Goal: Task Accomplishment & Management: Complete application form

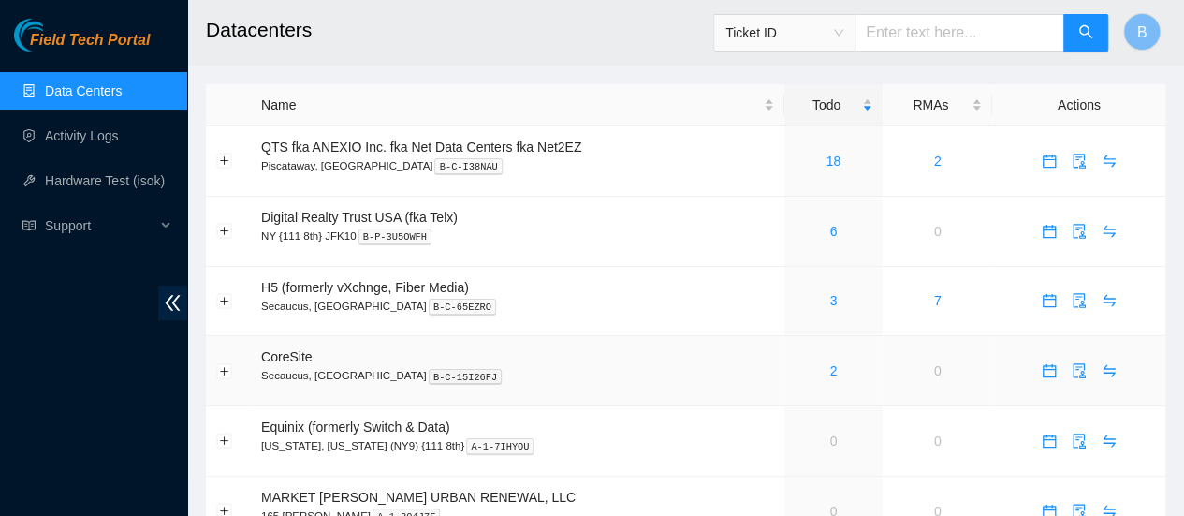
scroll to position [31, 0]
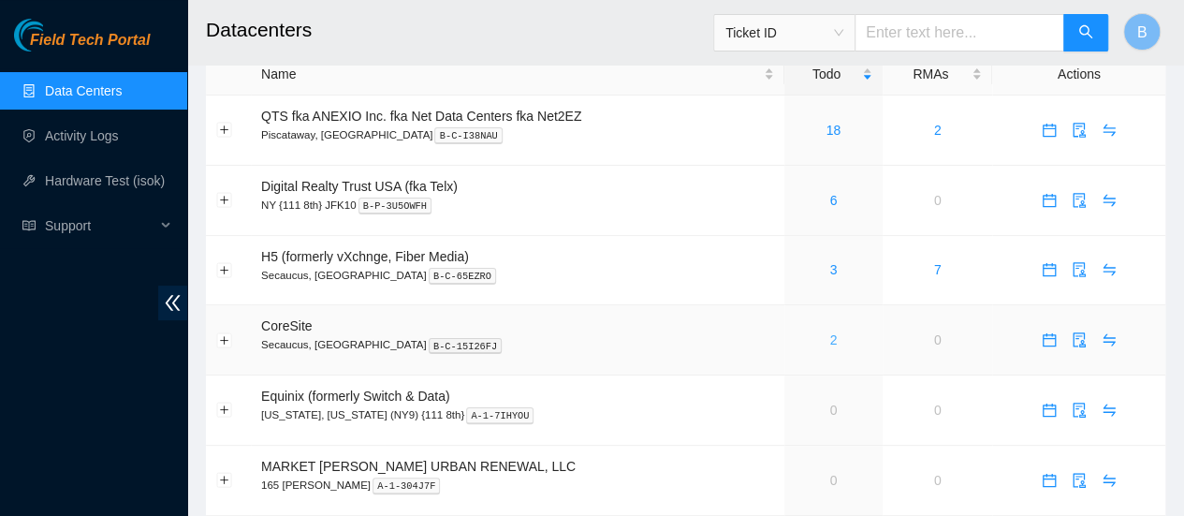
click at [833, 342] on link "2" at bounding box center [832, 339] width 7 height 15
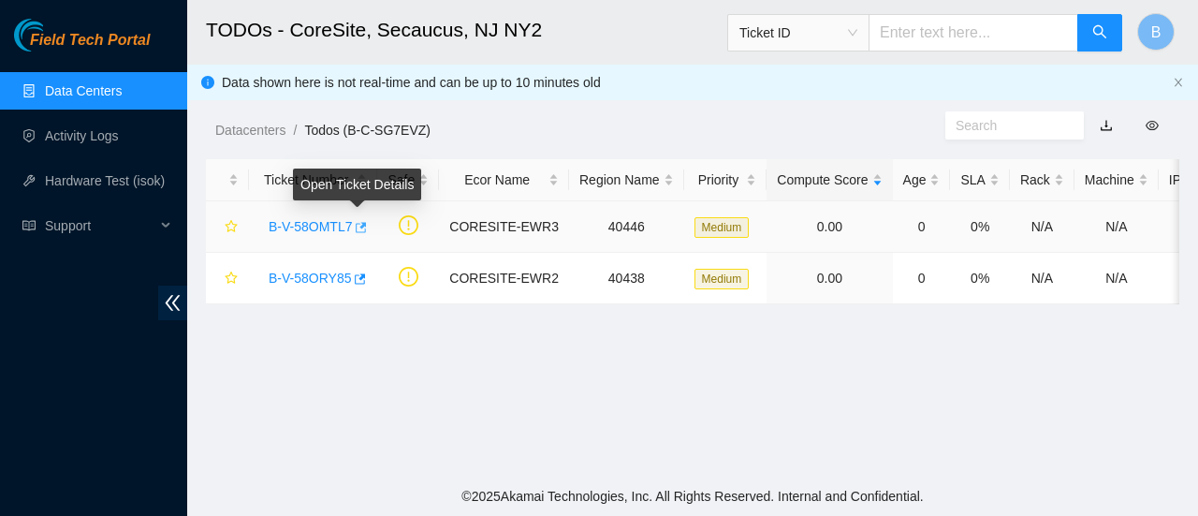
click at [361, 230] on icon "button" at bounding box center [359, 227] width 13 height 13
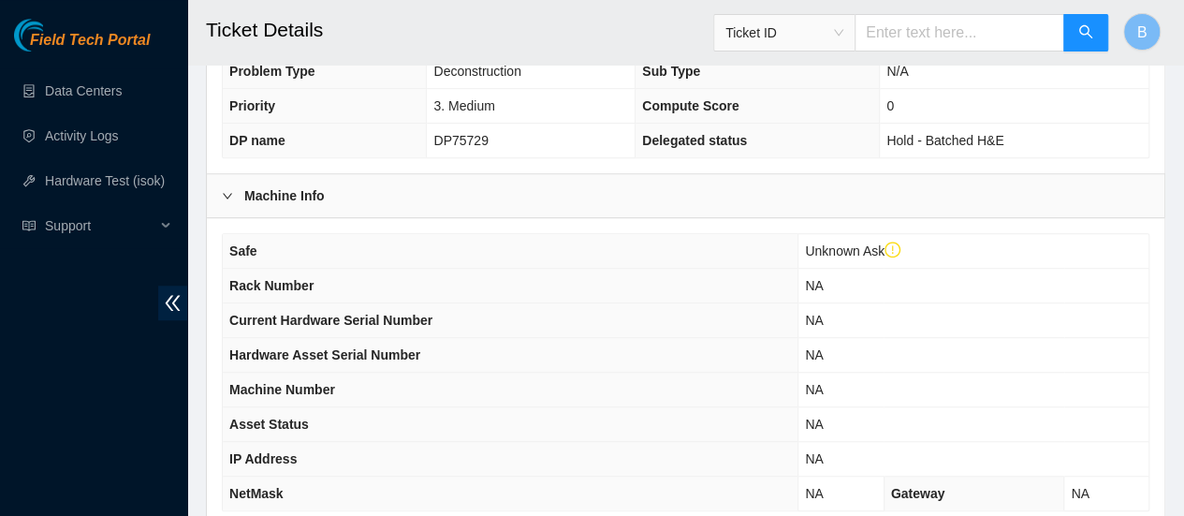
scroll to position [759, 0]
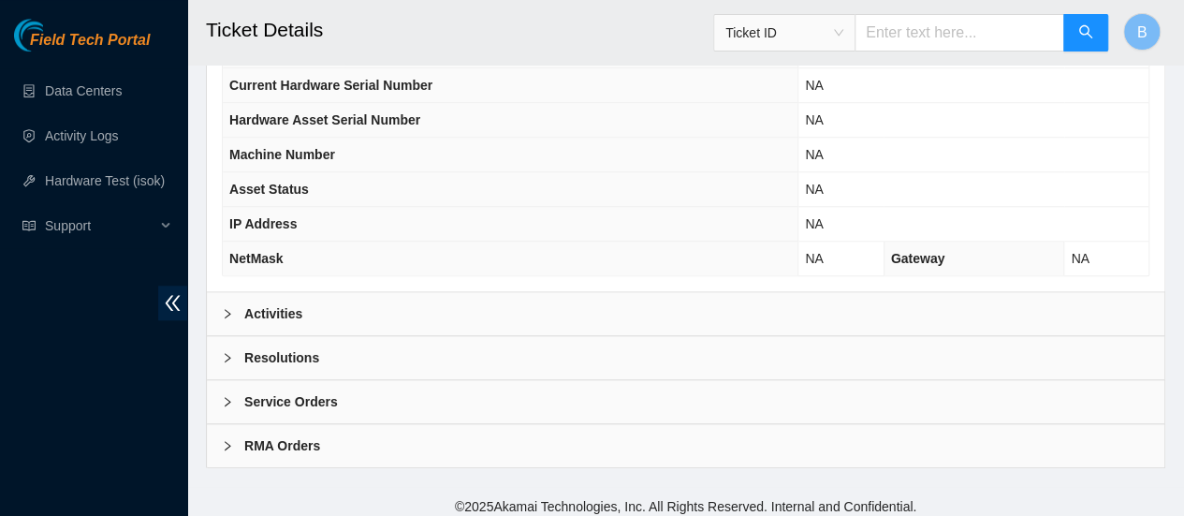
click at [262, 303] on b "Activities" at bounding box center [273, 313] width 58 height 21
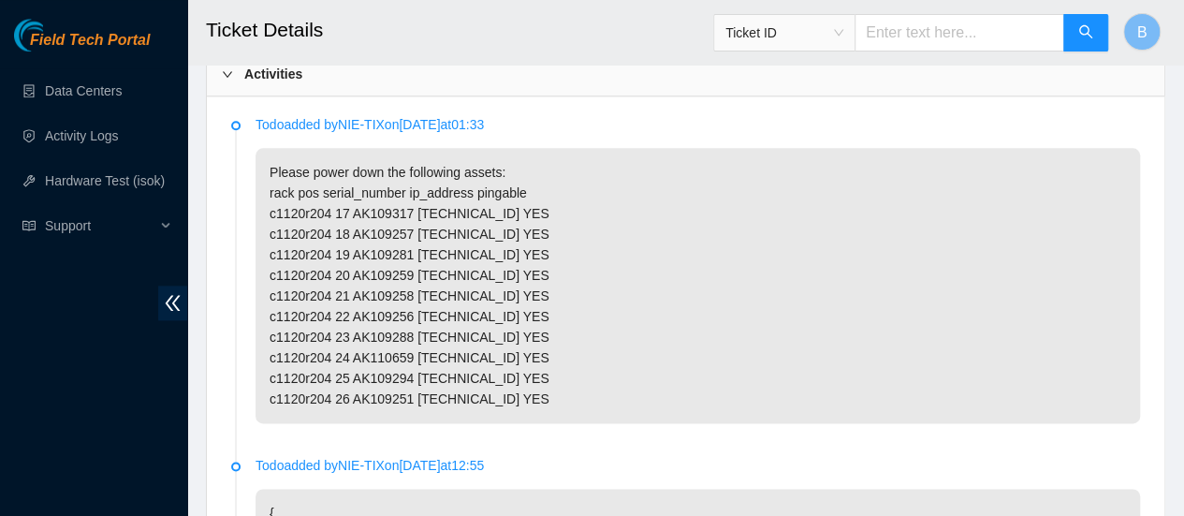
scroll to position [1000, 0]
click at [230, 74] on div at bounding box center [233, 73] width 22 height 21
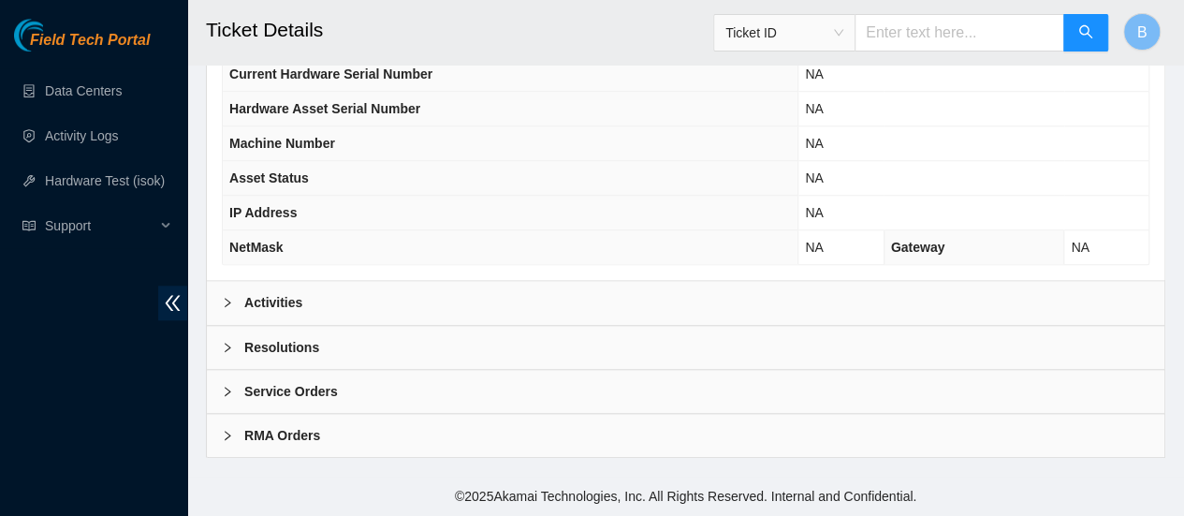
scroll to position [759, 0]
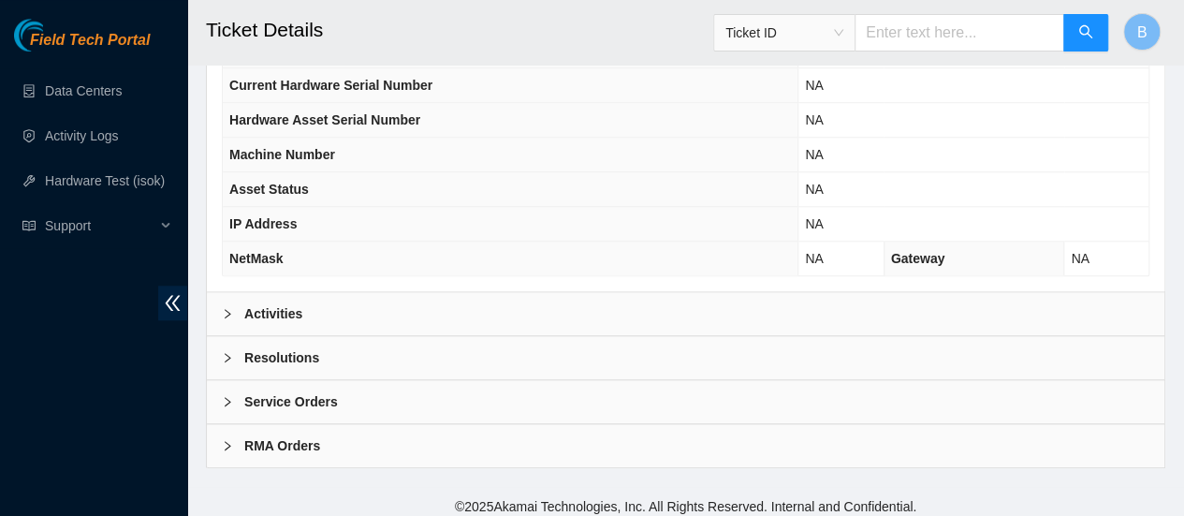
click at [231, 352] on icon "right" at bounding box center [227, 357] width 11 height 11
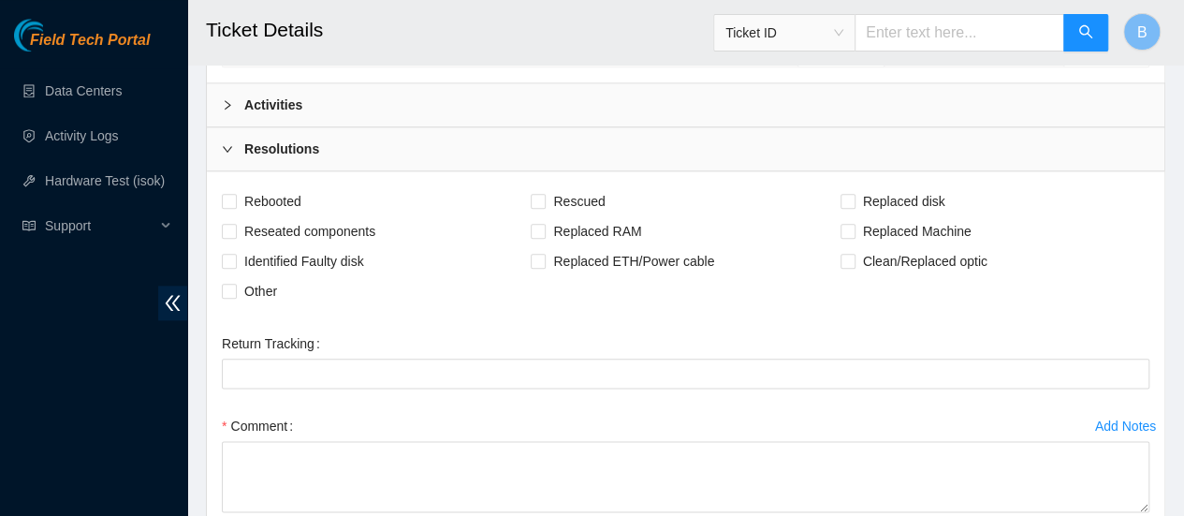
scroll to position [1001, 0]
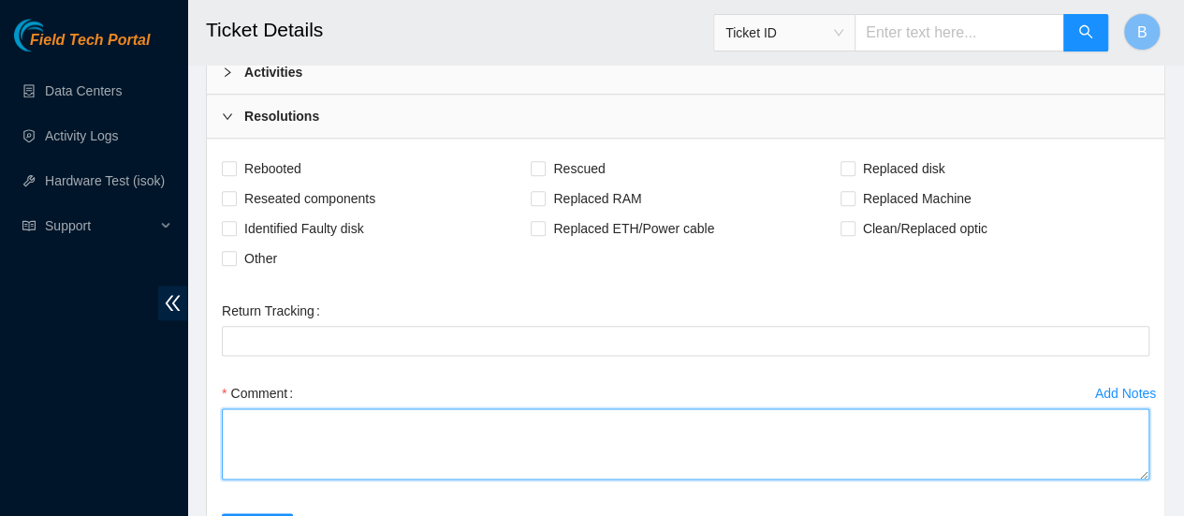
click at [294, 408] on textarea "Comment" at bounding box center [686, 443] width 928 height 71
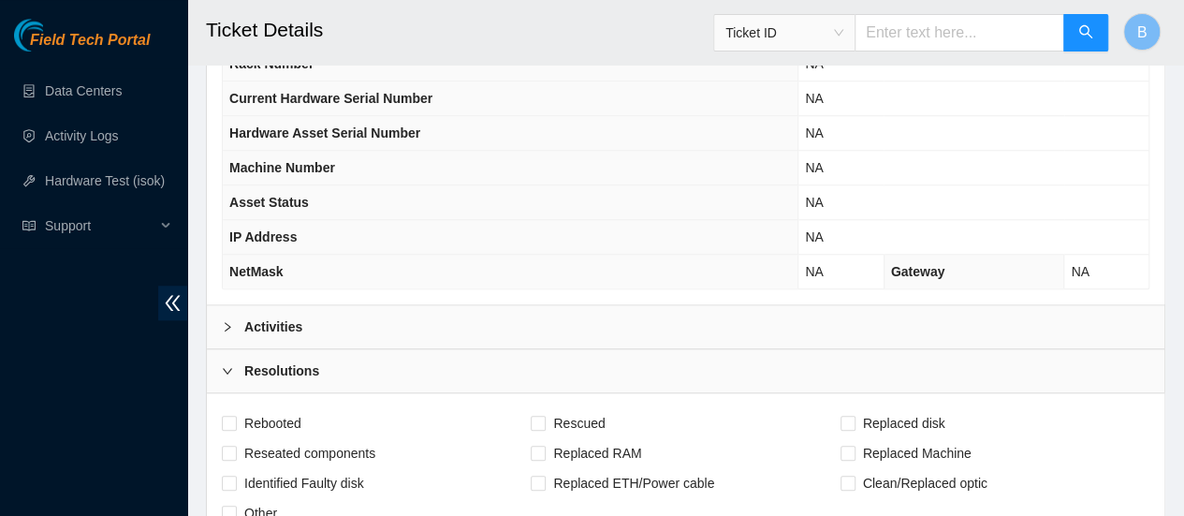
scroll to position [751, 0]
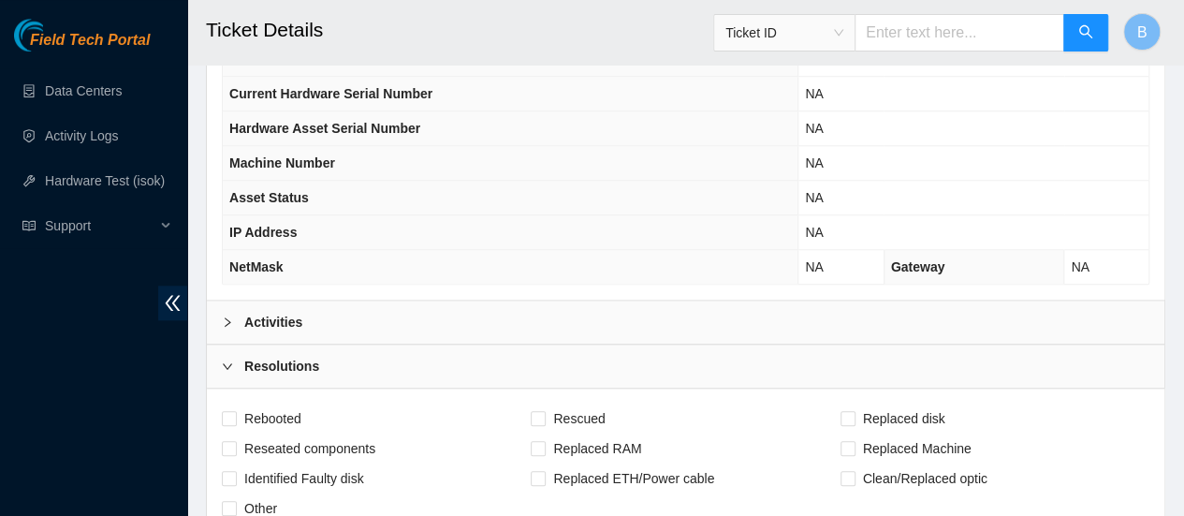
type textarea "All machines confirmed and powered down"
click at [271, 312] on b "Activities" at bounding box center [273, 322] width 58 height 21
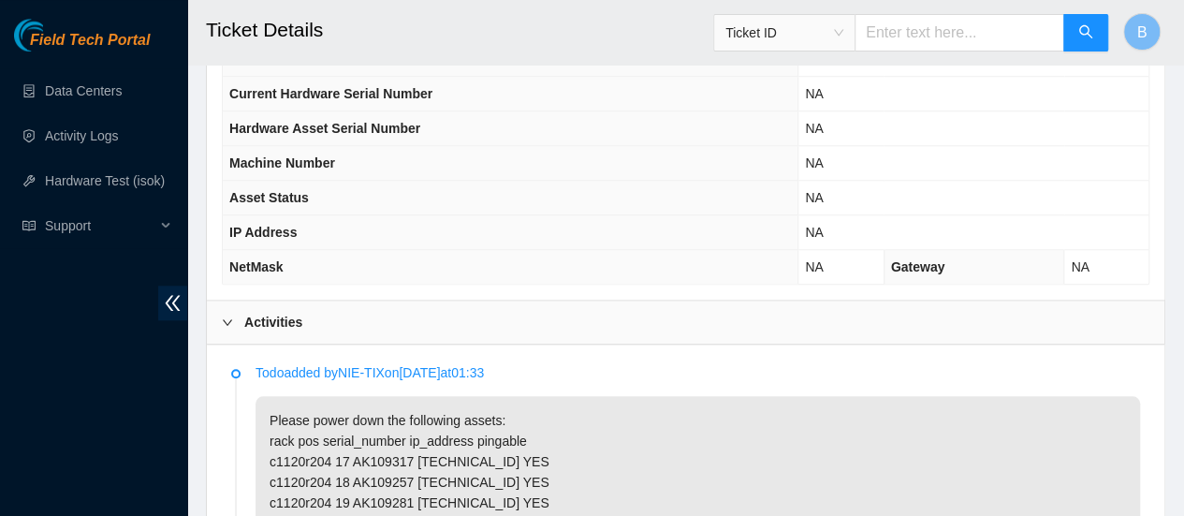
click at [228, 318] on icon "right" at bounding box center [227, 321] width 11 height 11
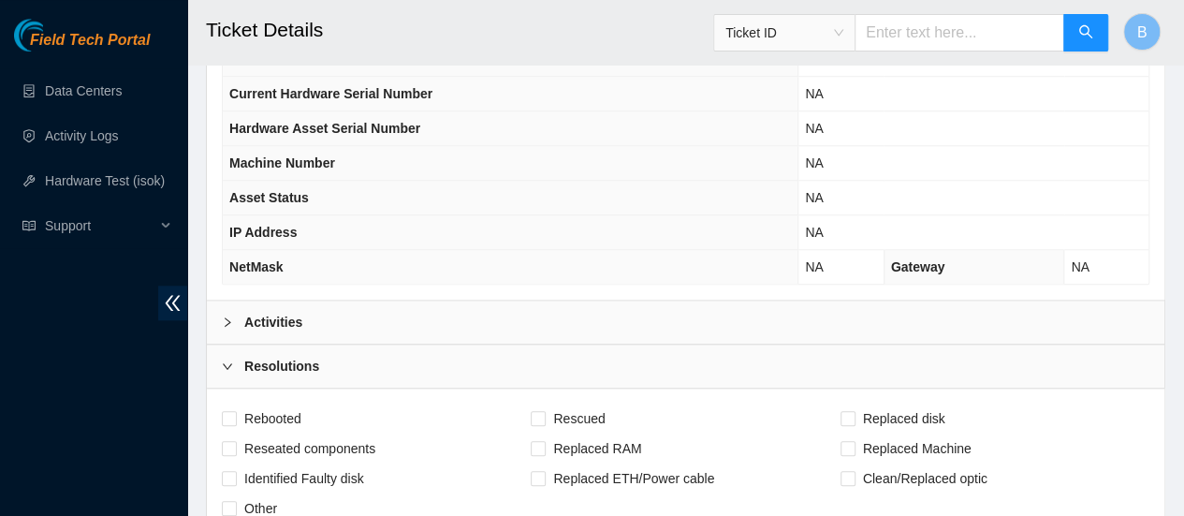
scroll to position [1201, 0]
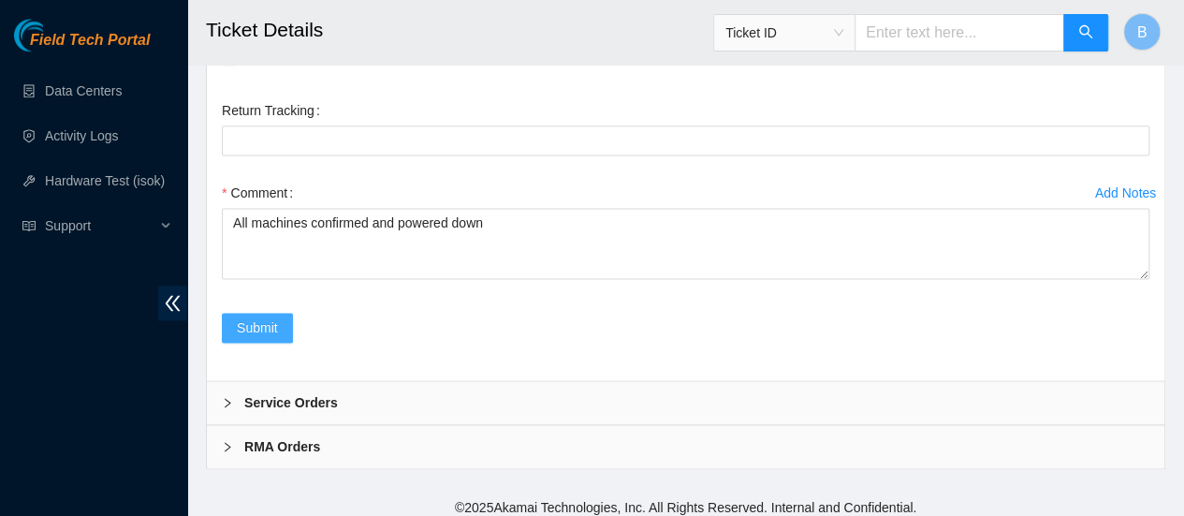
click at [256, 319] on span "Submit" at bounding box center [257, 327] width 41 height 21
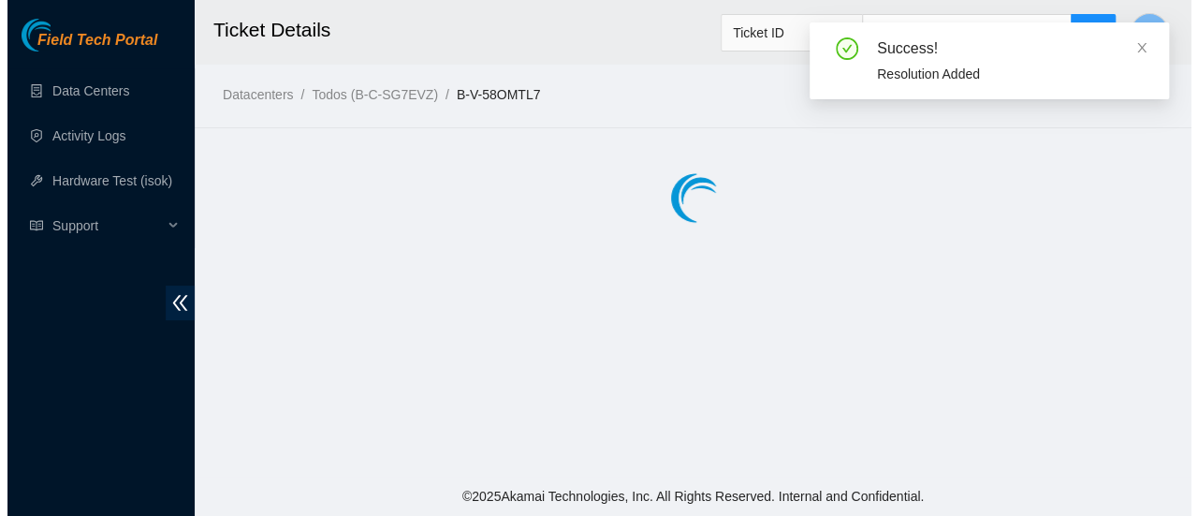
scroll to position [0, 0]
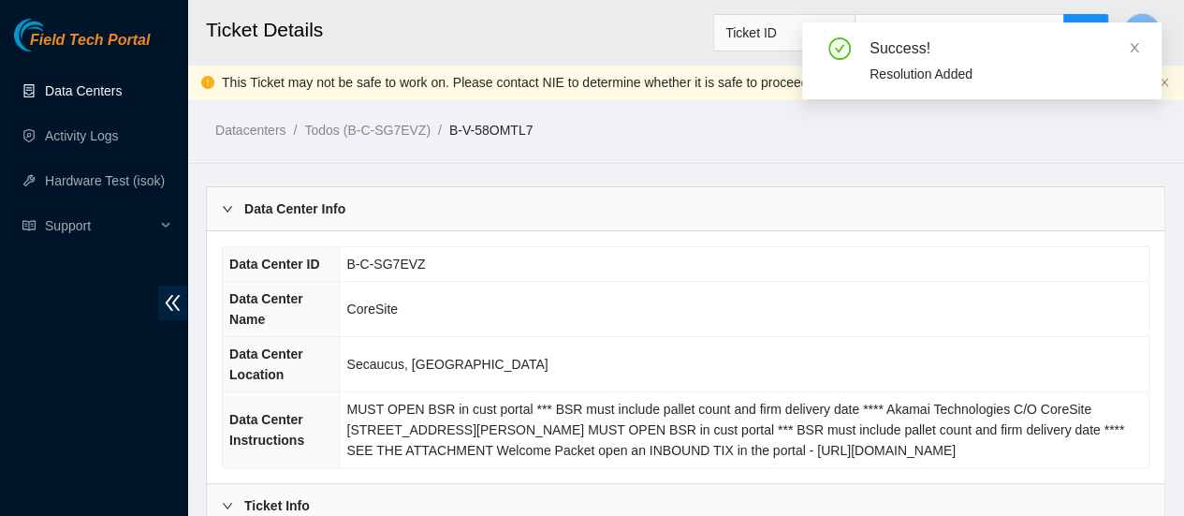
click at [52, 83] on link "Data Centers" at bounding box center [83, 90] width 77 height 15
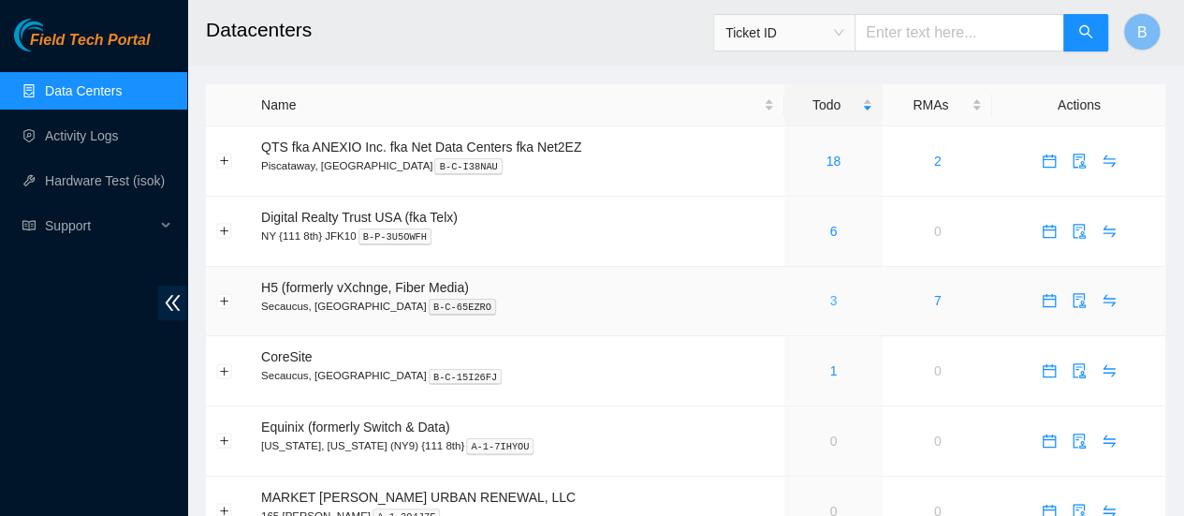
click at [831, 301] on link "3" at bounding box center [832, 300] width 7 height 15
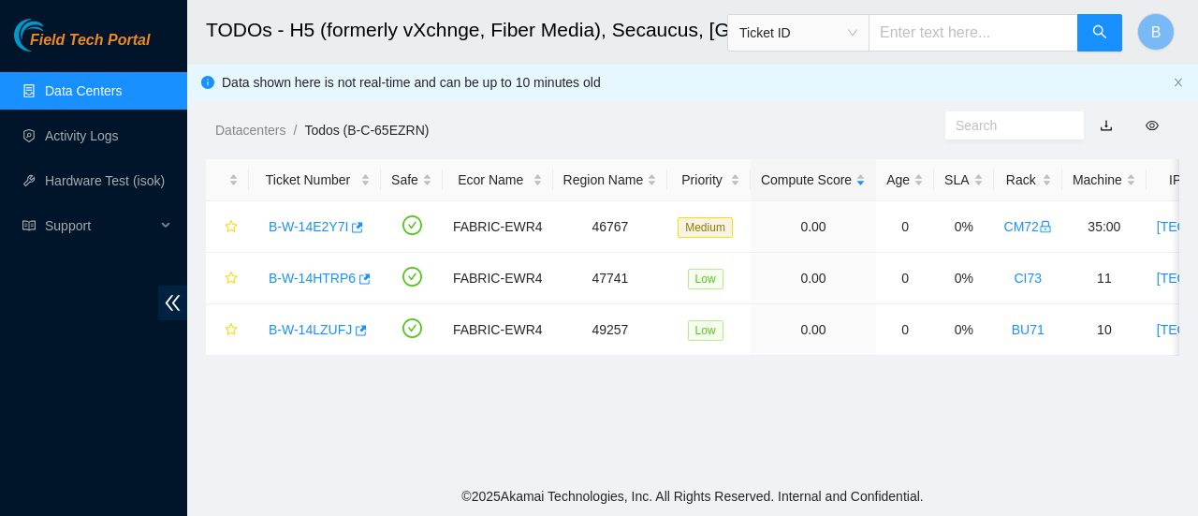
click at [97, 95] on link "Data Centers" at bounding box center [83, 90] width 77 height 15
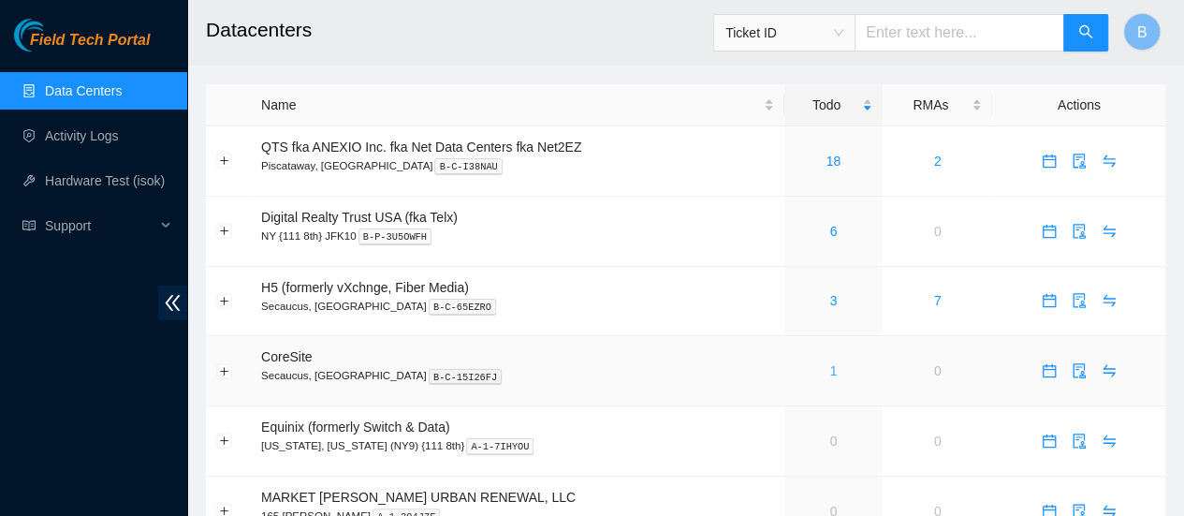
click at [835, 373] on link "1" at bounding box center [832, 370] width 7 height 15
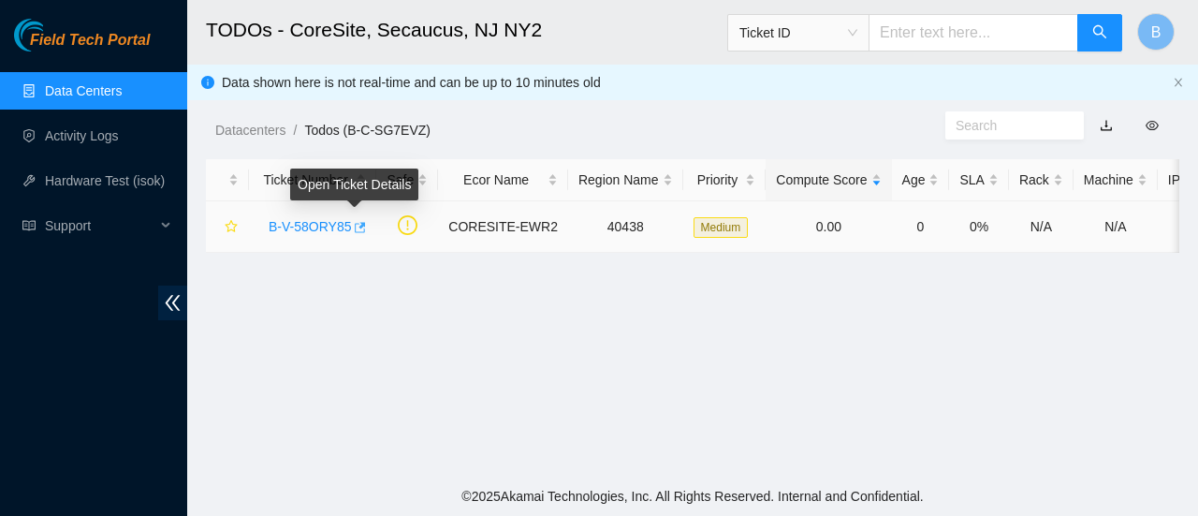
click at [356, 231] on icon "button" at bounding box center [361, 227] width 11 height 10
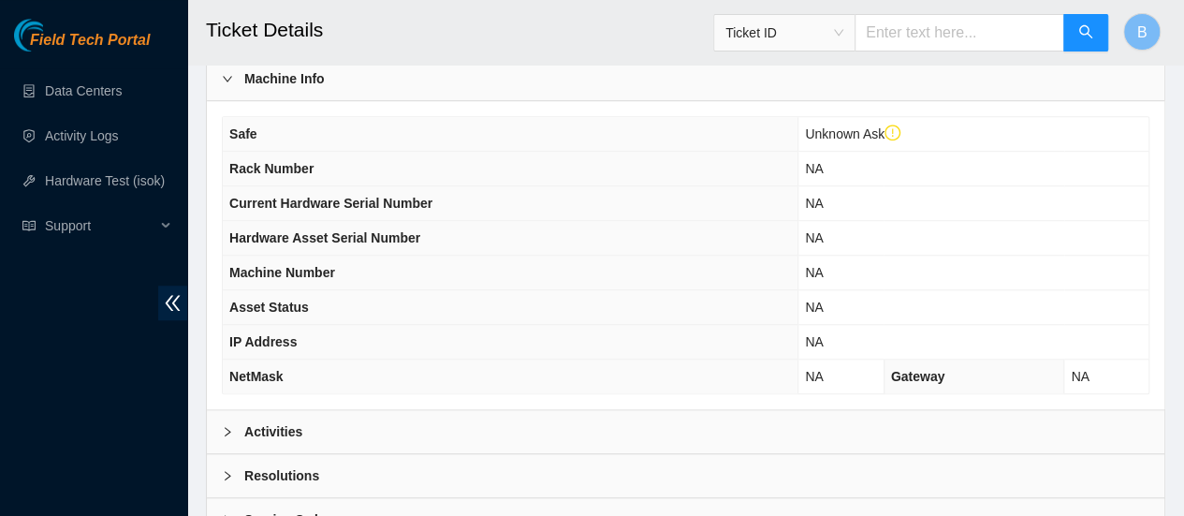
scroll to position [759, 0]
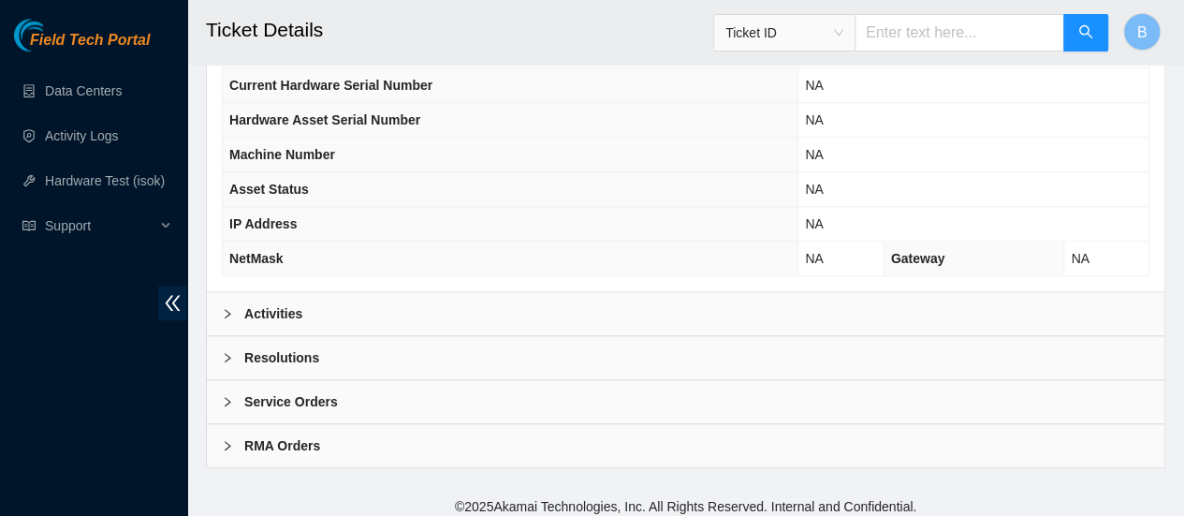
click at [280, 312] on b "Activities" at bounding box center [273, 313] width 58 height 21
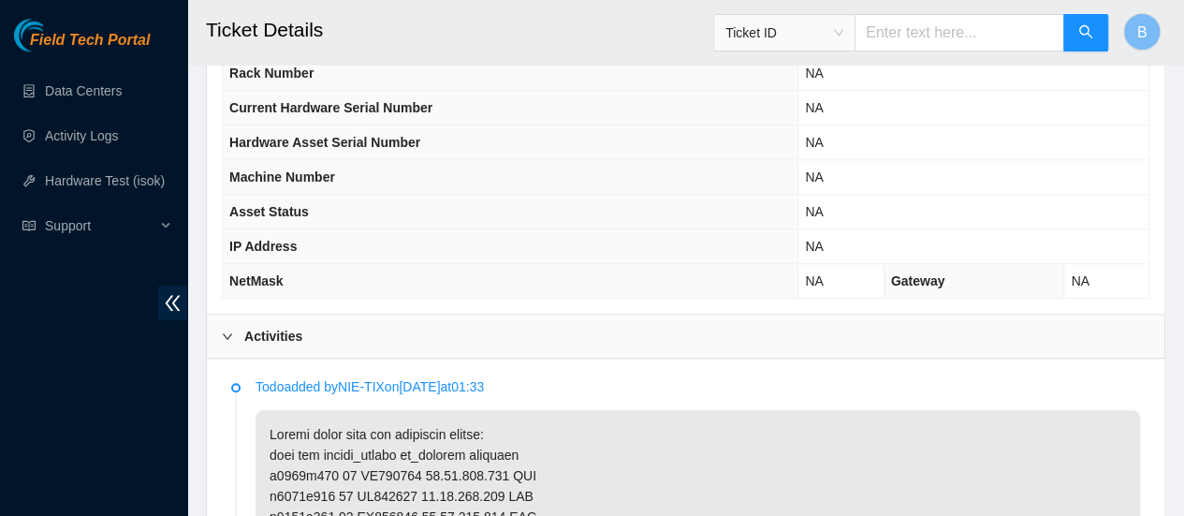
scroll to position [732, 0]
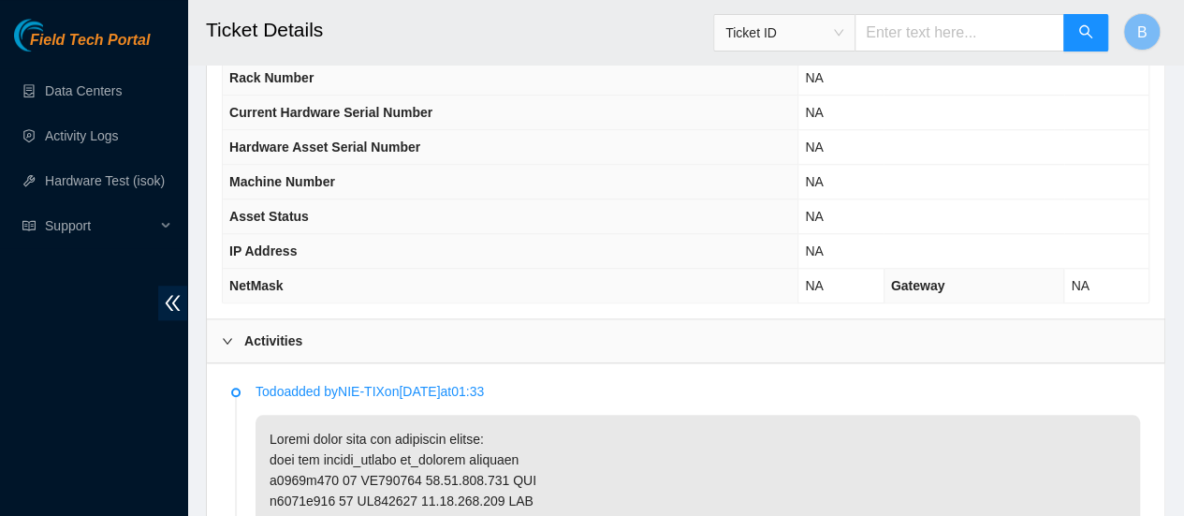
click at [232, 334] on div at bounding box center [233, 340] width 22 height 21
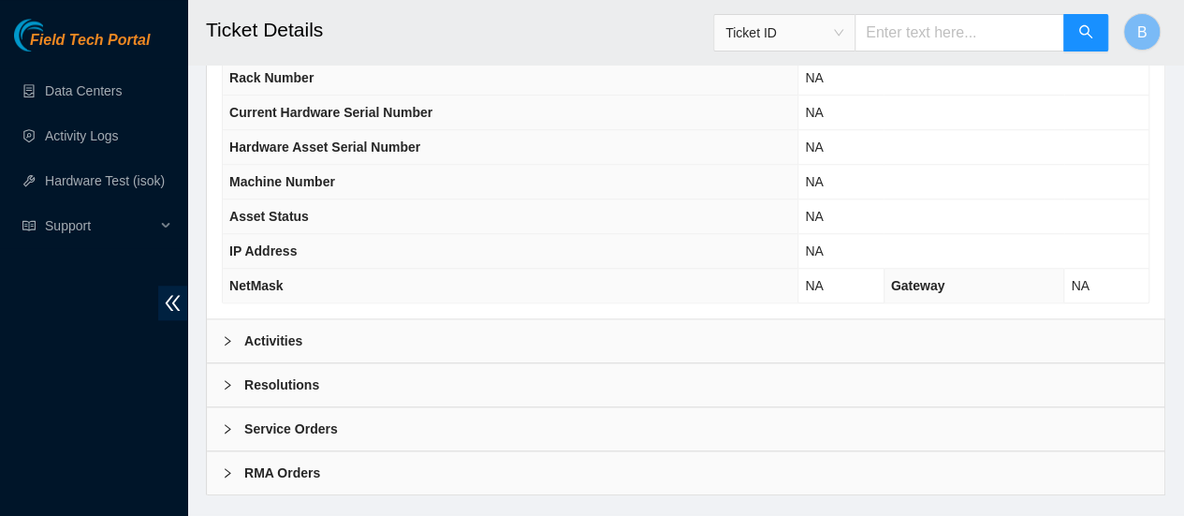
click at [273, 375] on b "Resolutions" at bounding box center [281, 384] width 75 height 21
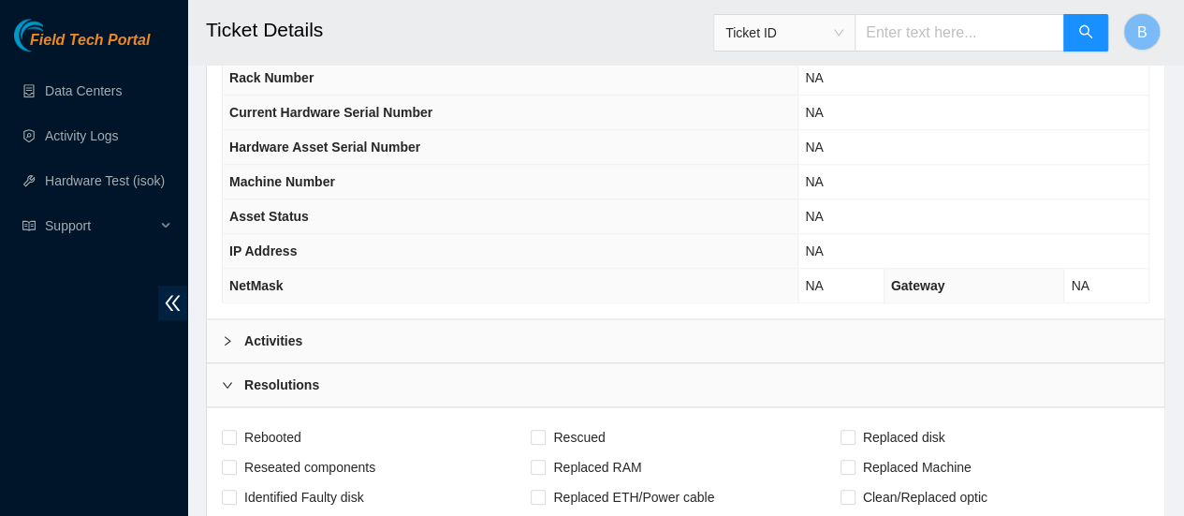
click at [236, 336] on div at bounding box center [233, 340] width 22 height 21
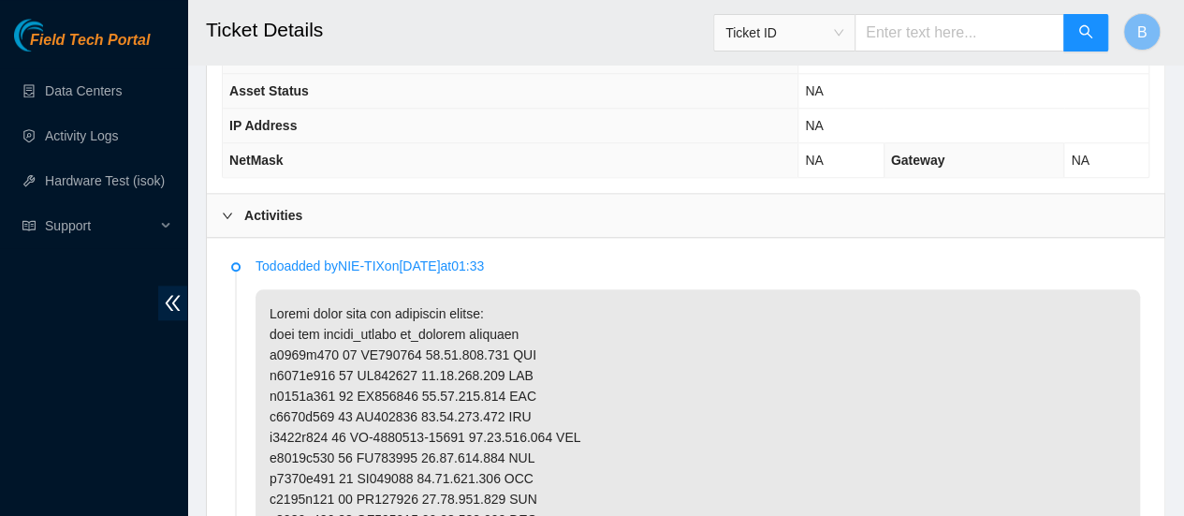
scroll to position [846, 0]
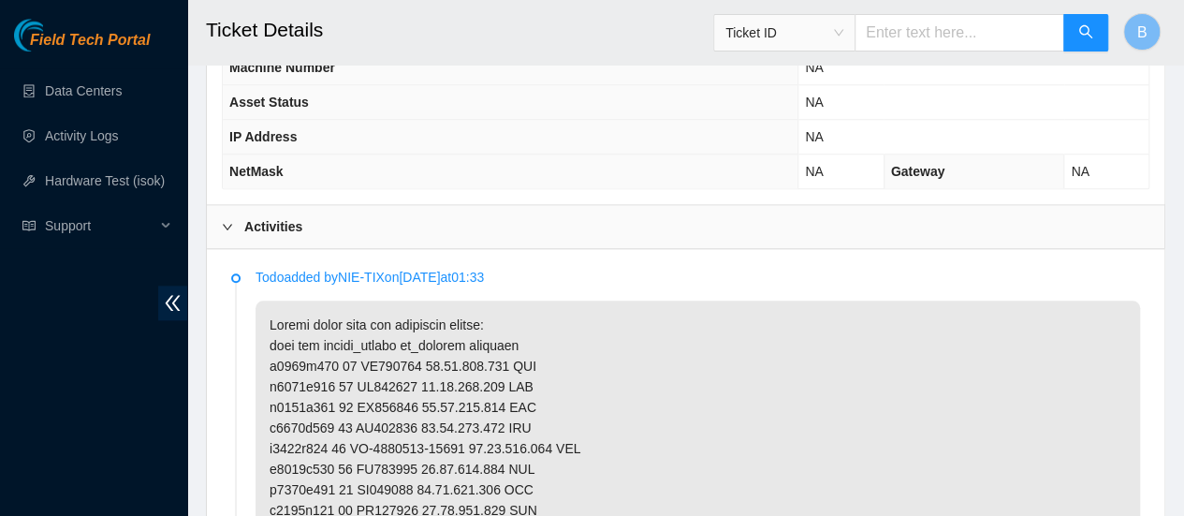
click at [237, 216] on div at bounding box center [233, 226] width 22 height 21
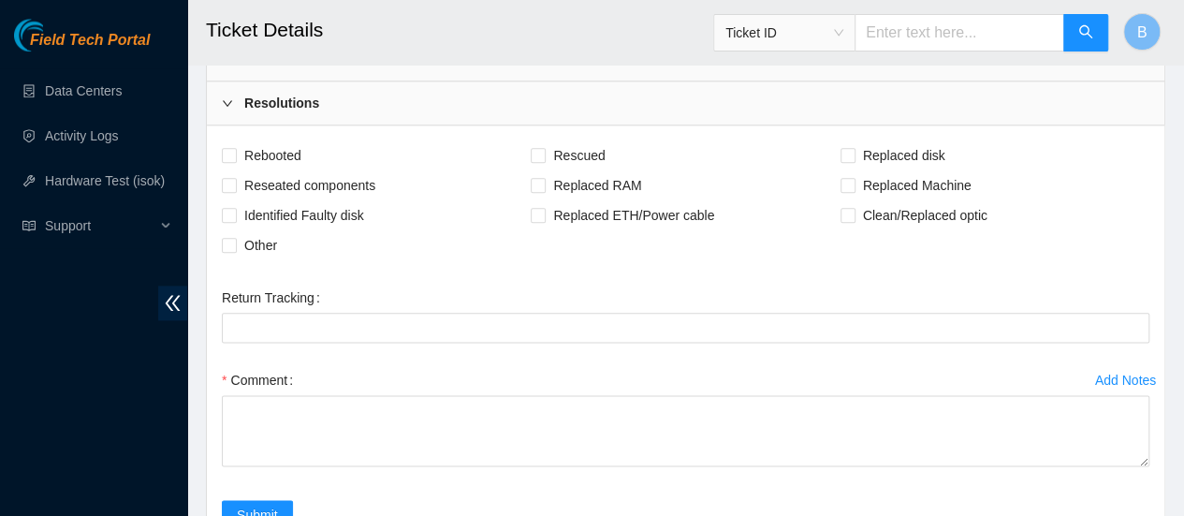
scroll to position [1074, 0]
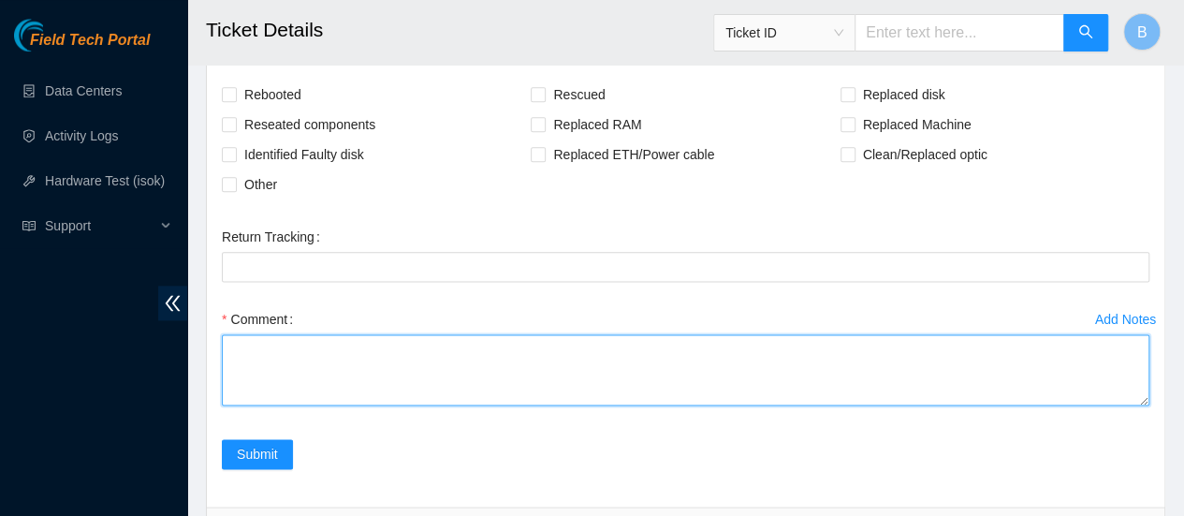
click at [290, 360] on textarea "Comment" at bounding box center [686, 369] width 928 height 71
type textarea "All Machines confirmed and powered down"
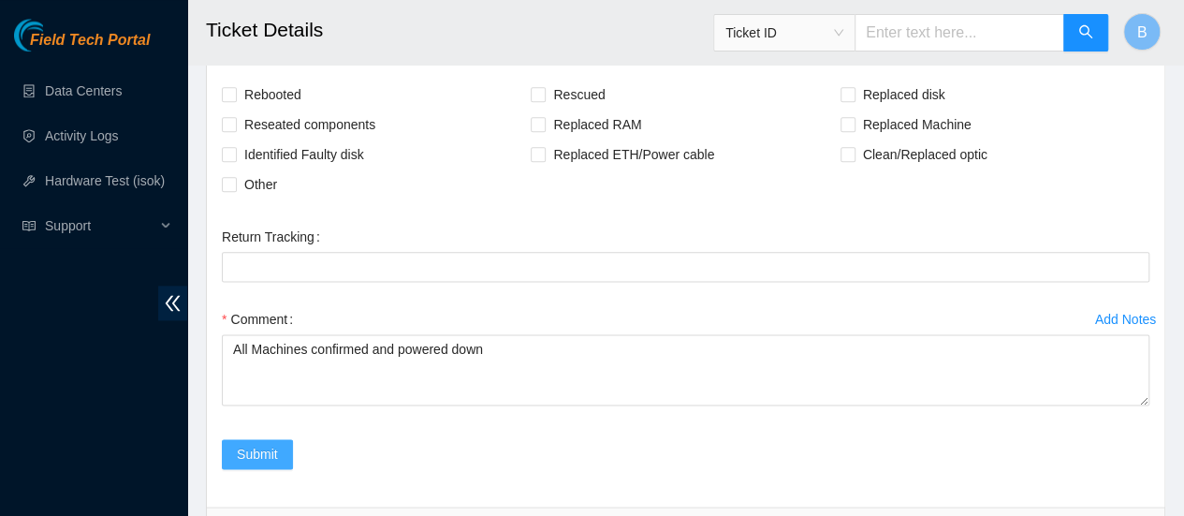
click at [259, 450] on span "Submit" at bounding box center [257, 454] width 41 height 21
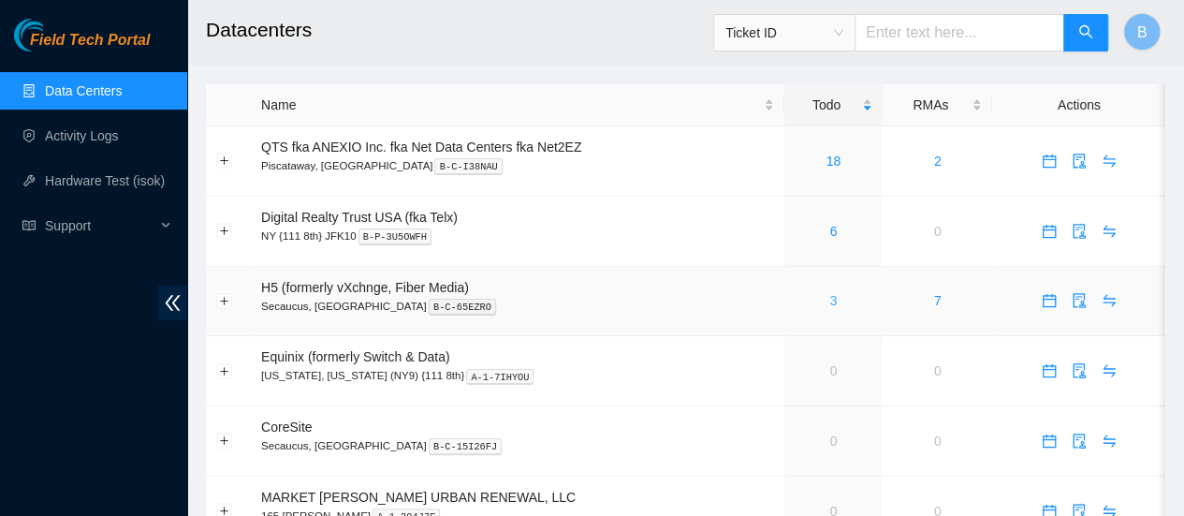
click at [833, 300] on link "3" at bounding box center [832, 300] width 7 height 15
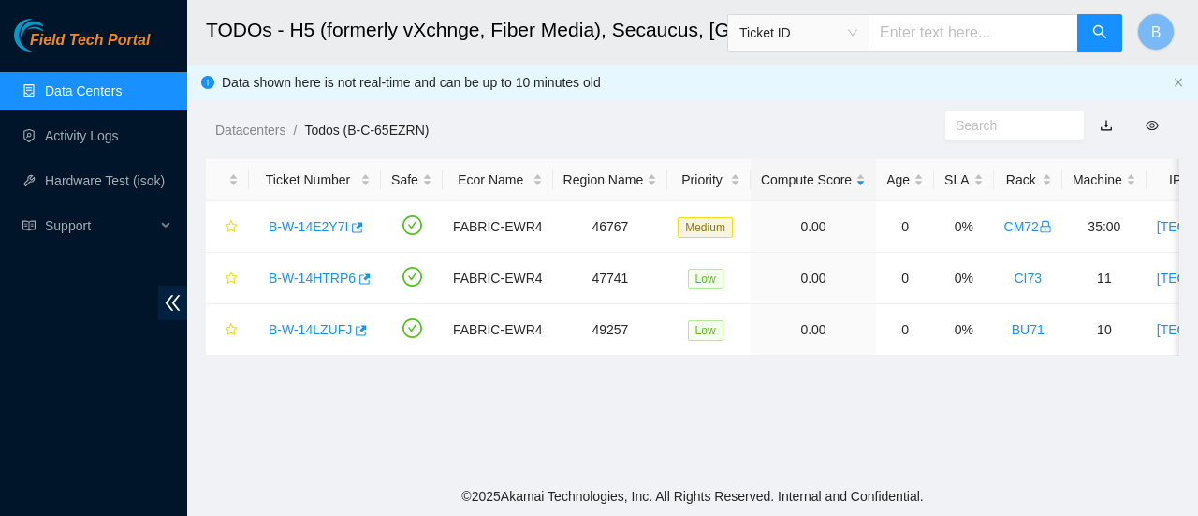
click at [73, 83] on link "Data Centers" at bounding box center [83, 90] width 77 height 15
